Goal: Understand process/instructions: Learn about a topic

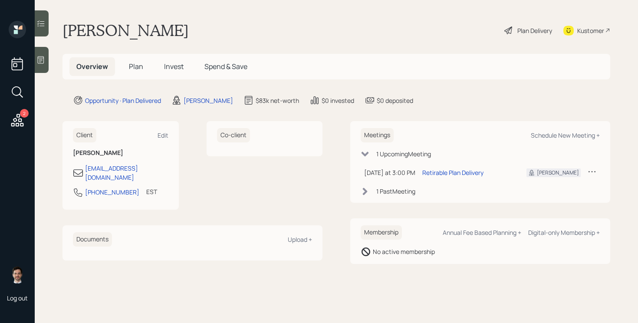
click at [524, 32] on div "Plan Delivery" at bounding box center [534, 30] width 35 height 9
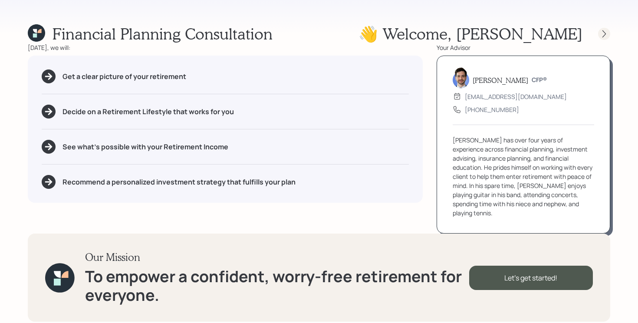
click at [605, 28] on div at bounding box center [604, 34] width 12 height 12
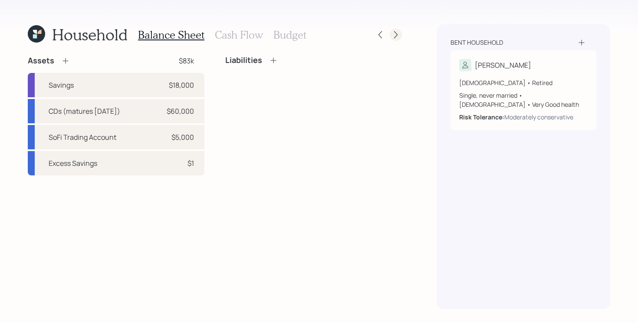
click at [397, 35] on icon at bounding box center [396, 34] width 9 height 9
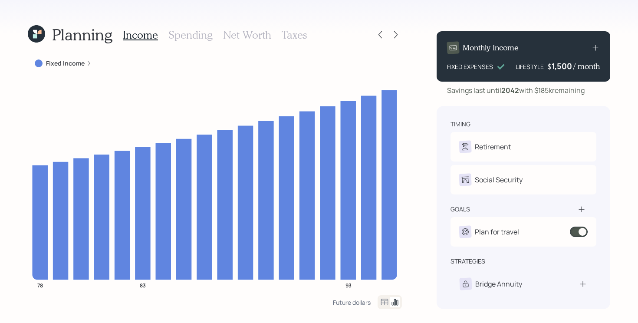
click at [397, 35] on icon at bounding box center [396, 34] width 9 height 9
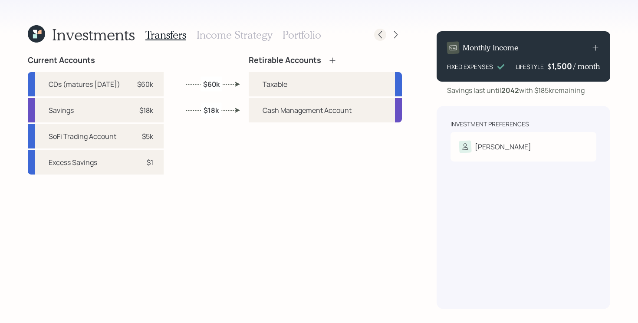
click at [379, 36] on icon at bounding box center [380, 34] width 9 height 9
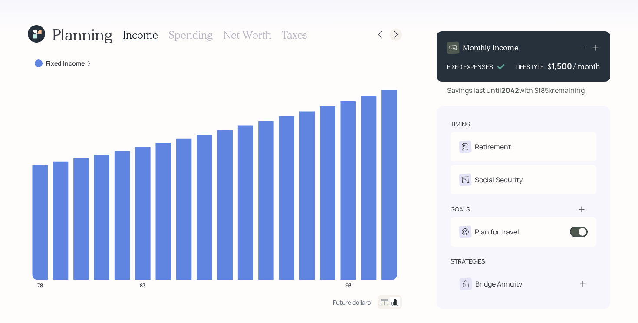
click at [396, 32] on icon at bounding box center [396, 34] width 9 height 9
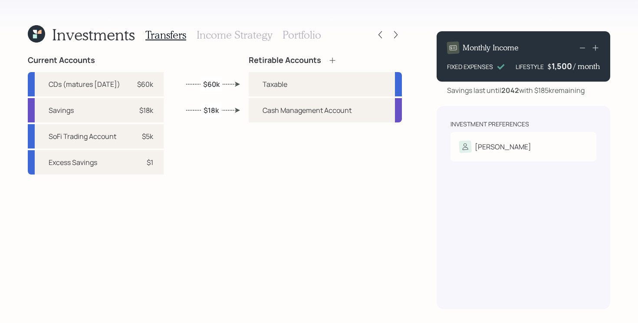
click at [290, 32] on h3 "Portfolio" at bounding box center [302, 35] width 39 height 13
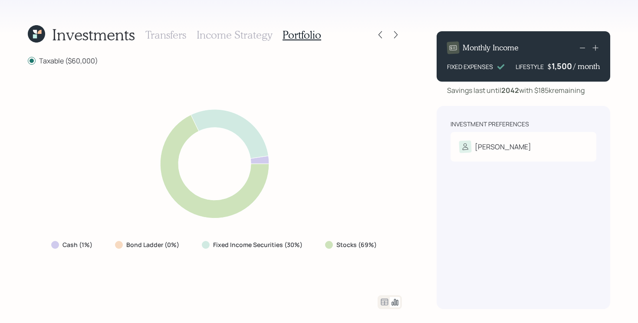
click at [43, 34] on icon at bounding box center [36, 33] width 17 height 17
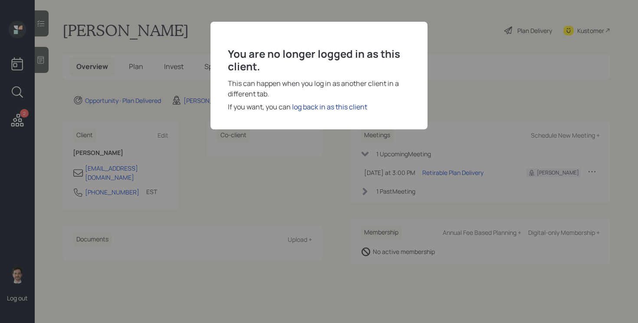
click at [313, 103] on div "log back in as this client" at bounding box center [329, 107] width 75 height 10
